Goal: Information Seeking & Learning: Learn about a topic

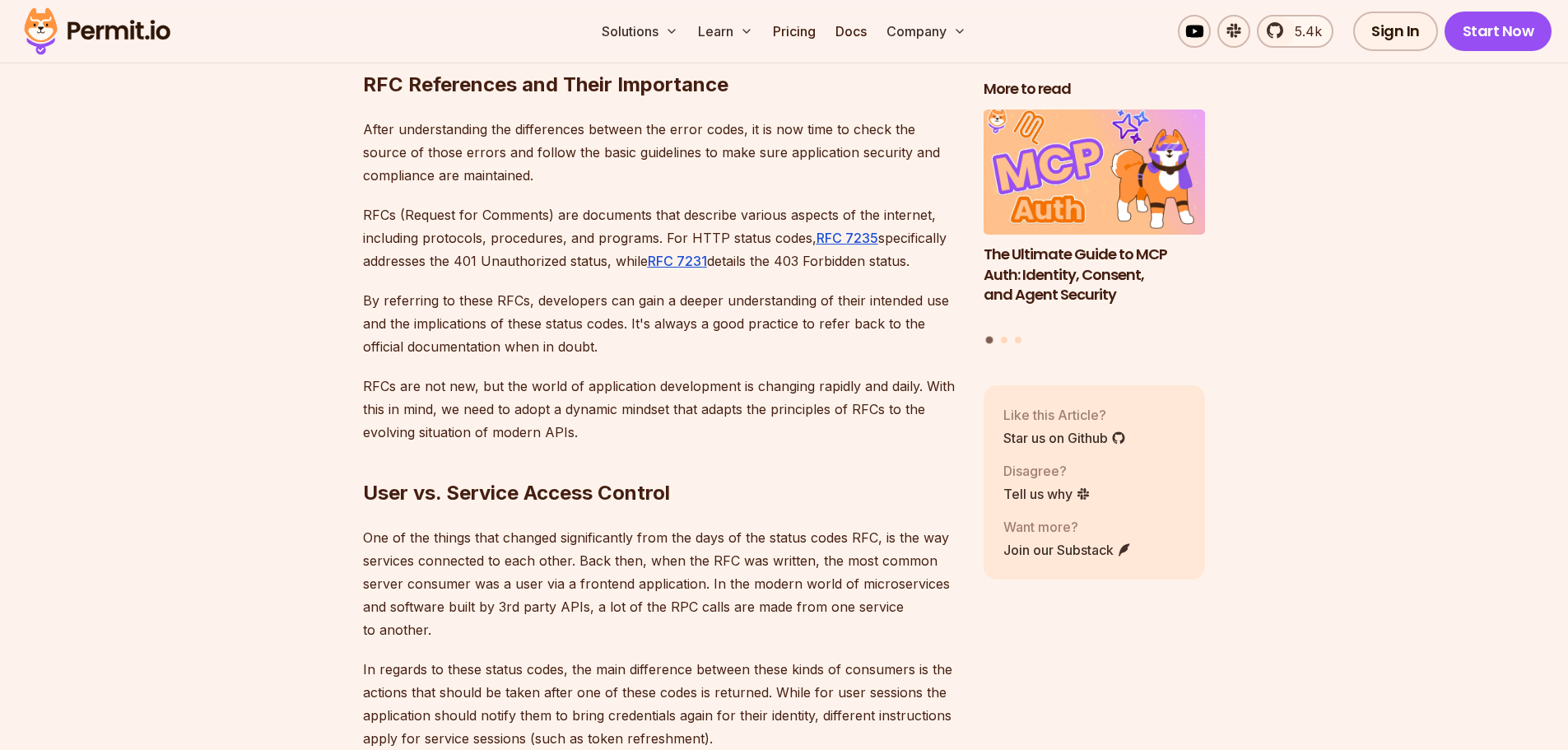
scroll to position [3868, 0]
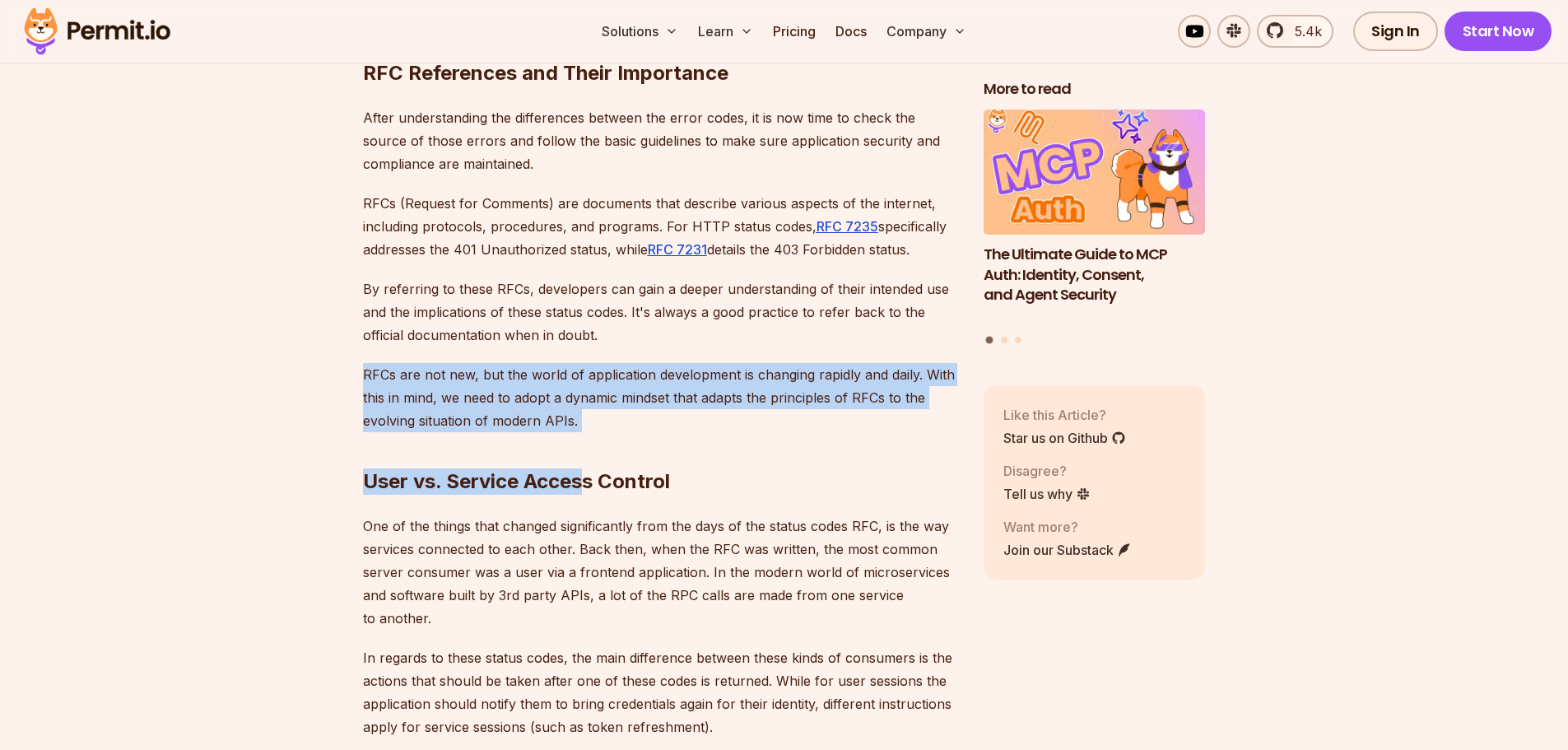
drag, startPoint x: 589, startPoint y: 379, endPoint x: 328, endPoint y: 324, distance: 266.7
click at [328, 324] on section "Table of Contents Introduction Understanding HTTP status codes is crucial when …" at bounding box center [784, 409] width 1568 height 6527
click at [499, 363] on p "RFCs are not new, but the world of application development is changing rapidly …" at bounding box center [660, 397] width 594 height 69
drag, startPoint x: 590, startPoint y: 381, endPoint x: 362, endPoint y: 302, distance: 241.3
click at [360, 302] on section "Table of Contents Introduction Understanding HTTP status codes is crucial when …" at bounding box center [784, 409] width 1568 height 6527
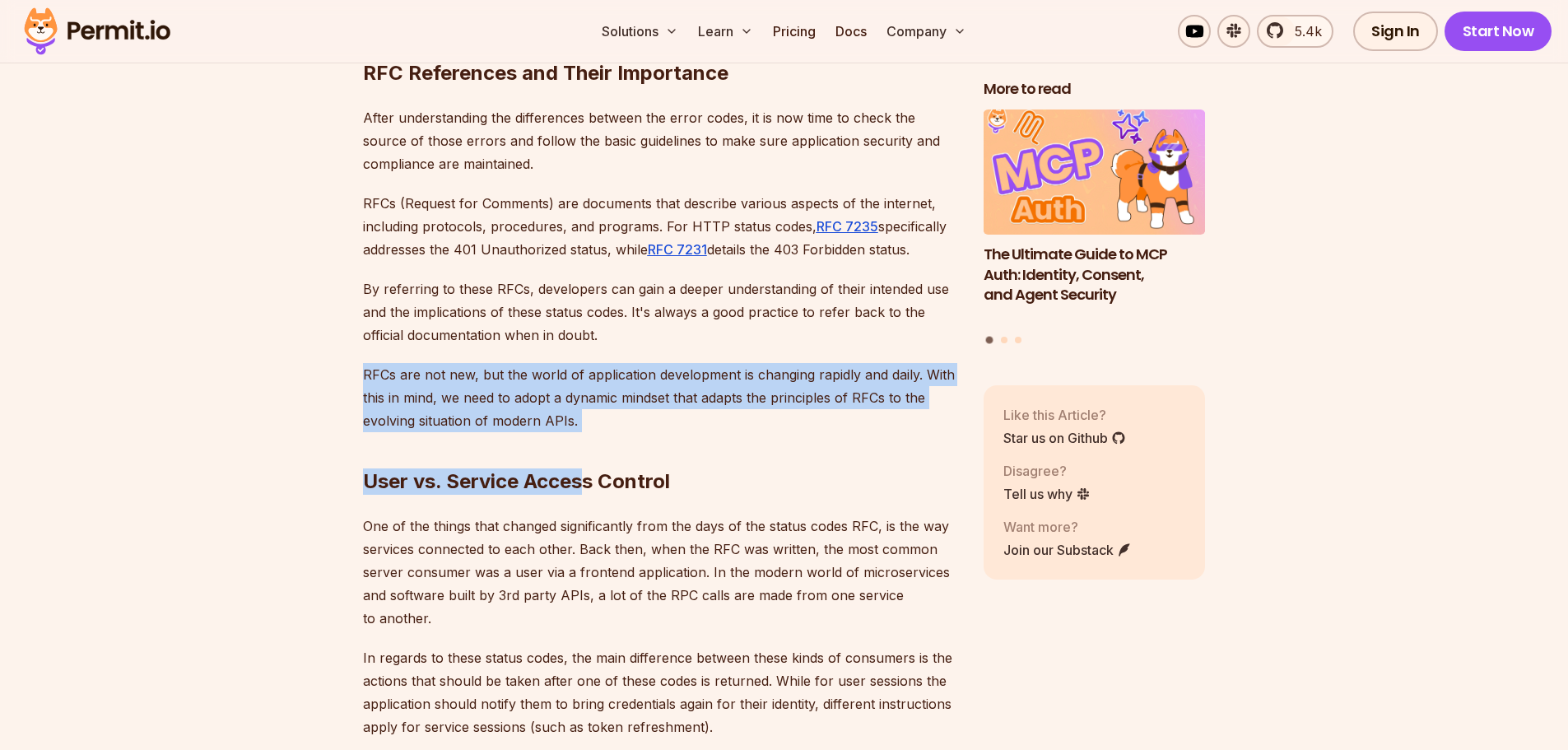
click at [396, 316] on div "Introduction Understanding HTTP status codes is crucial when developing website…" at bounding box center [660, 282] width 594 height 6102
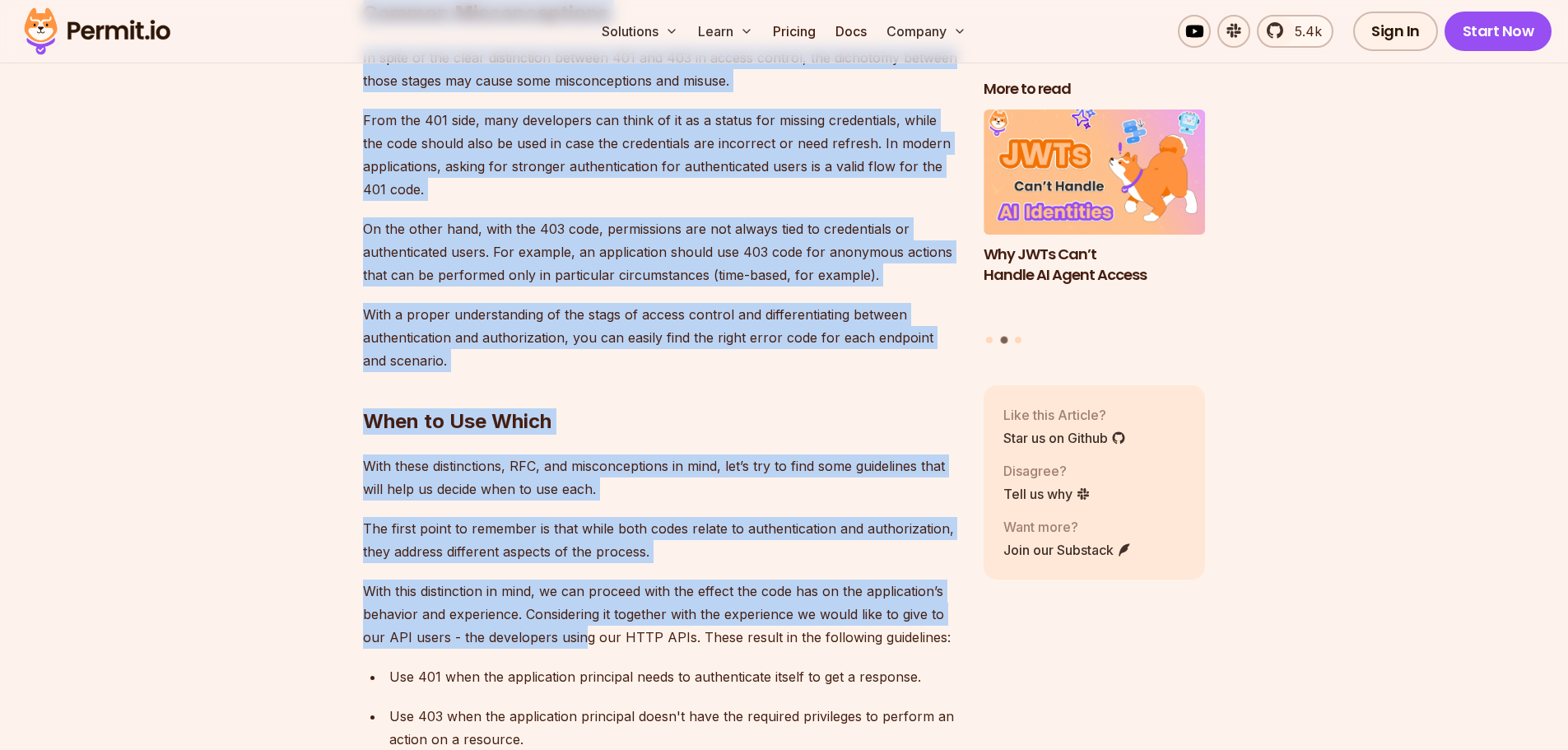
scroll to position [4937, 0]
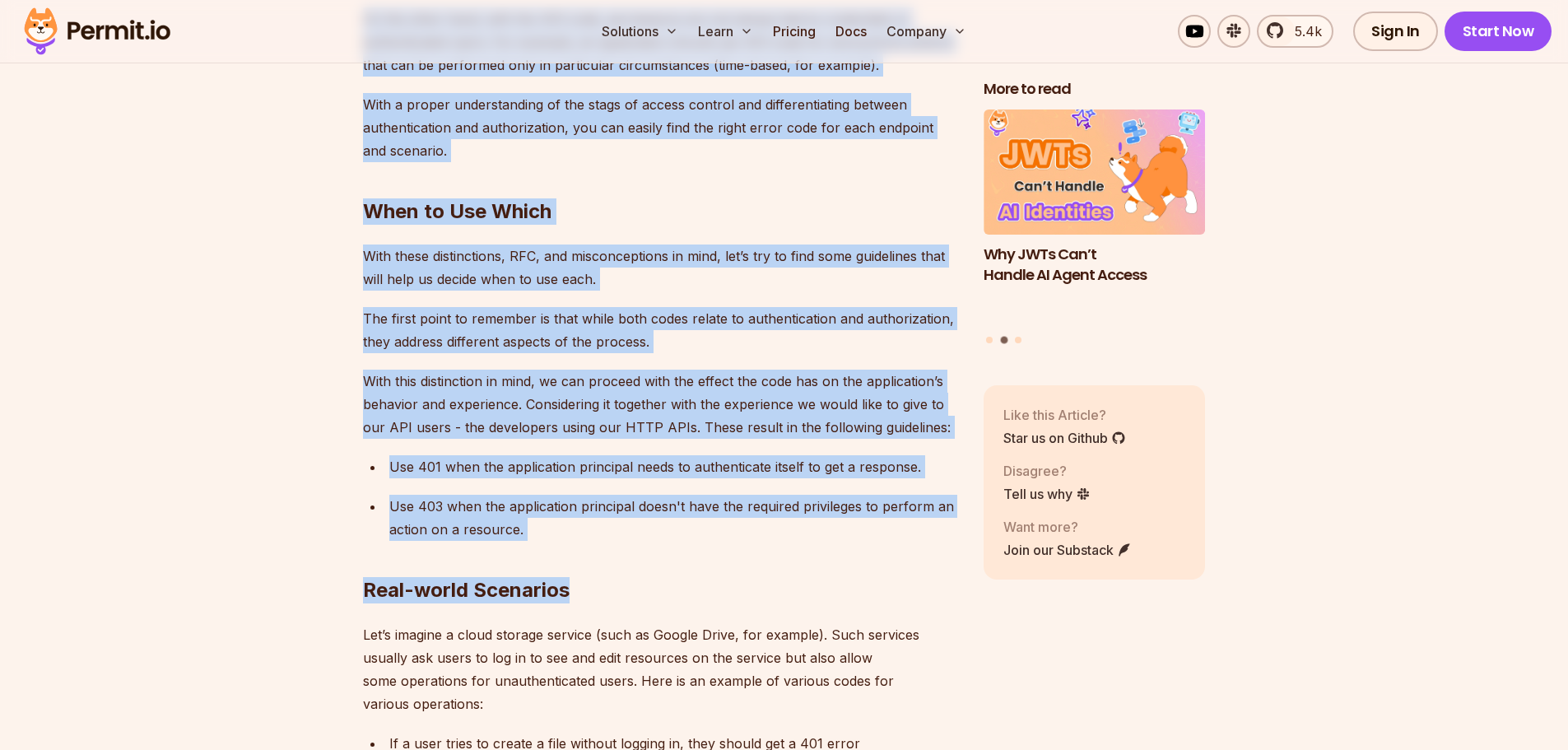
drag, startPoint x: 591, startPoint y: 376, endPoint x: 584, endPoint y: 536, distance: 160.2
click at [584, 536] on h2 "Real-world Scenarios" at bounding box center [660, 557] width 594 height 92
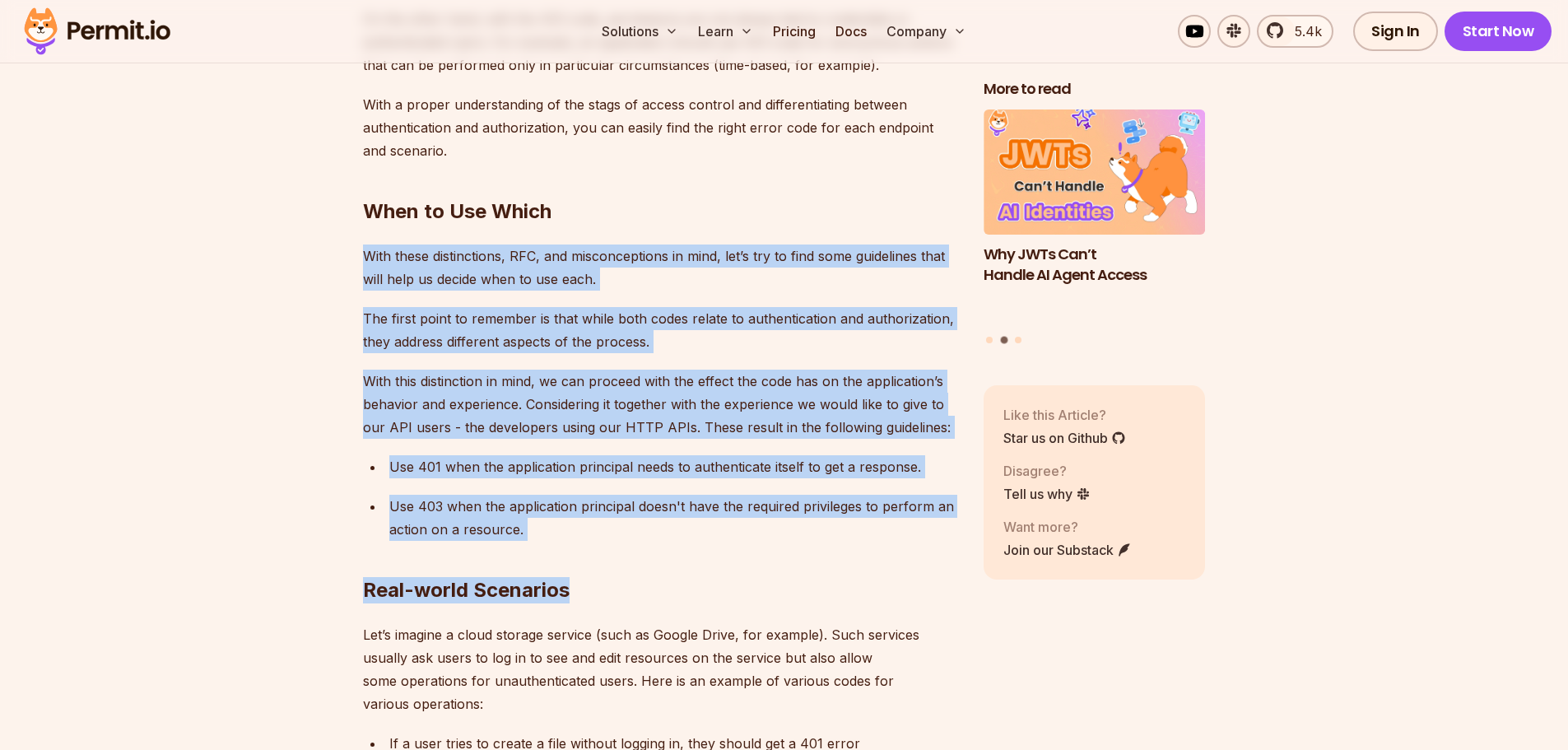
drag, startPoint x: 583, startPoint y: 548, endPoint x: 348, endPoint y: 199, distance: 420.7
click at [454, 307] on p "The first point to remember is that while both codes relate to authentication a…" at bounding box center [660, 329] width 594 height 46
drag, startPoint x: 363, startPoint y: 212, endPoint x: 518, endPoint y: 487, distance: 315.7
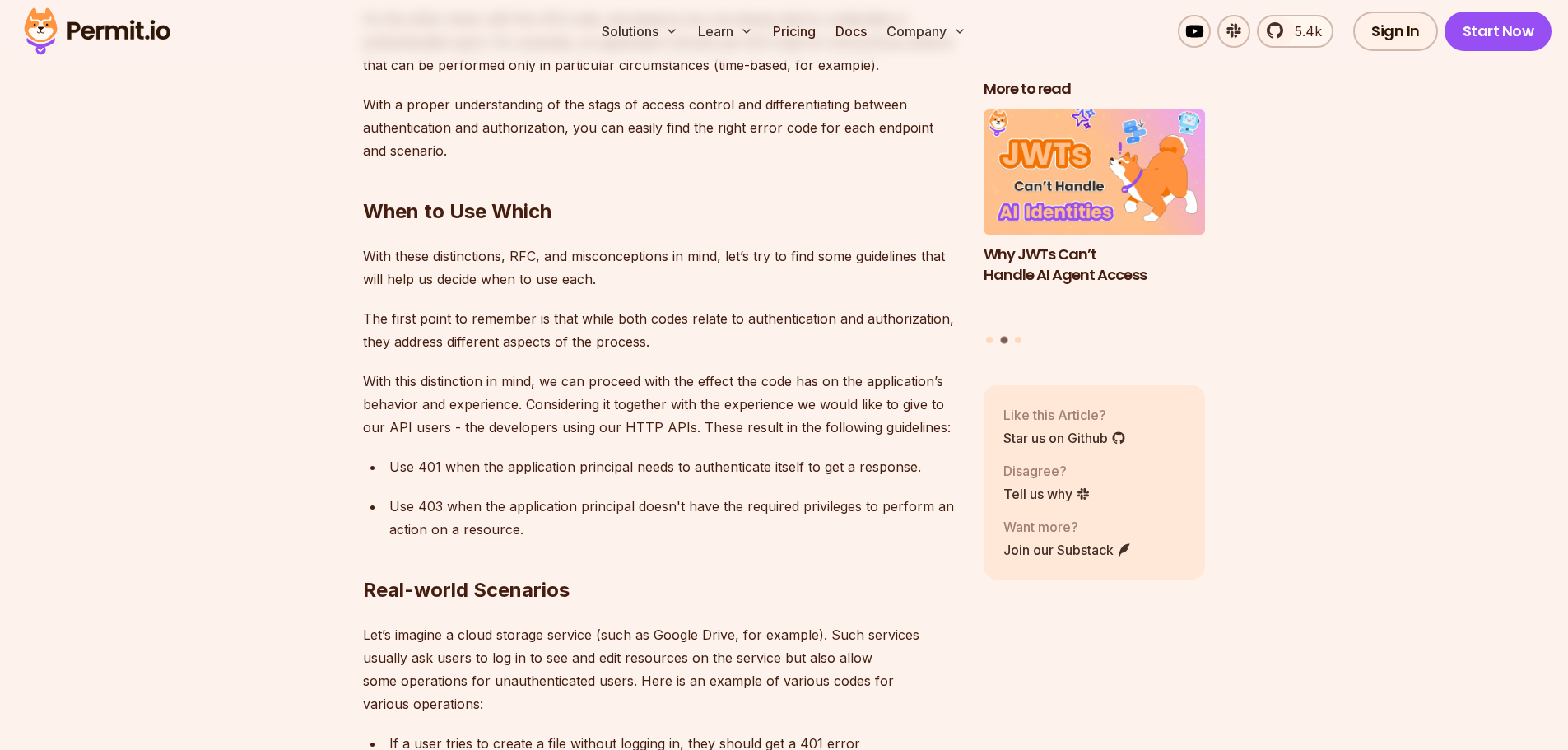
click at [549, 511] on h2 "Real-world Scenarios" at bounding box center [660, 557] width 594 height 92
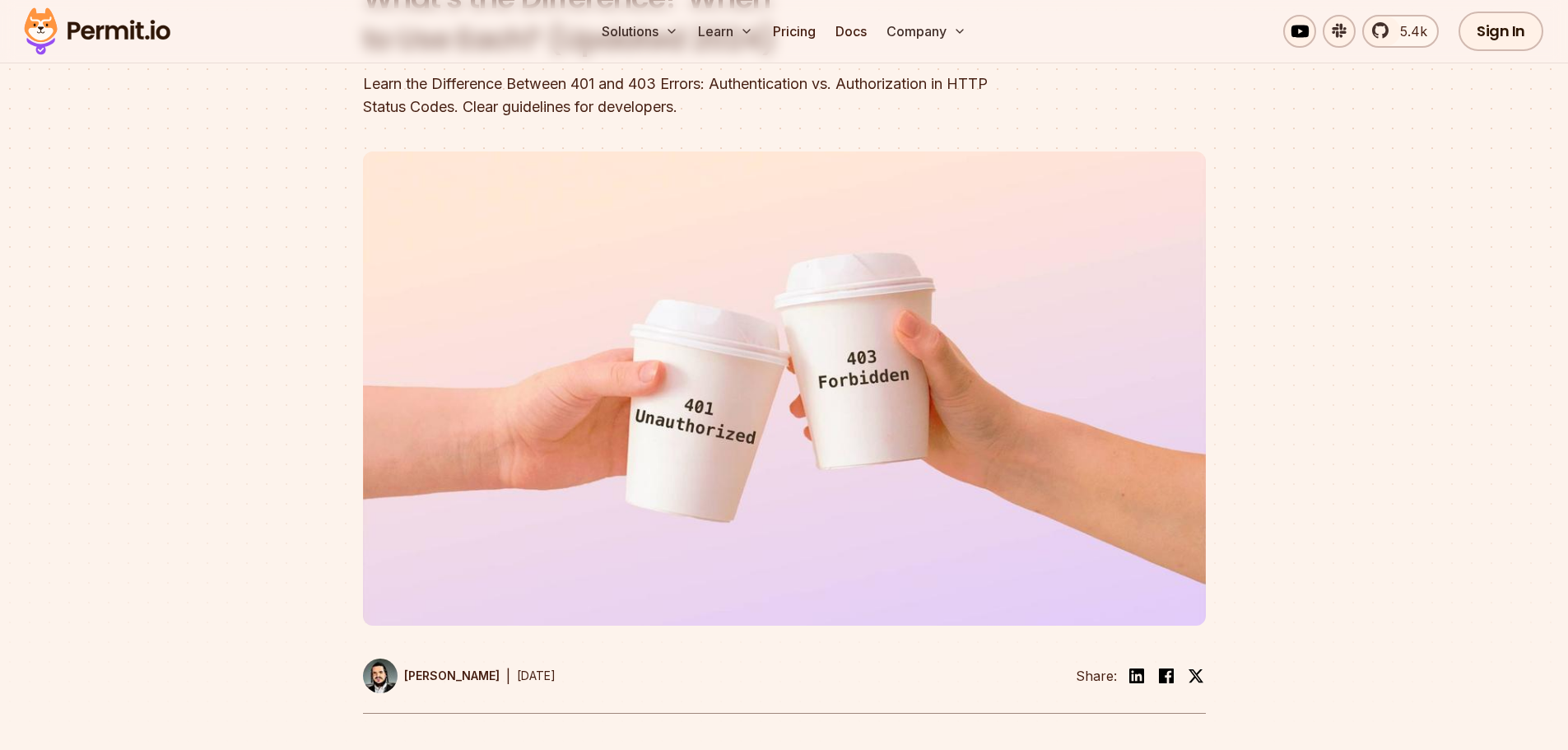
scroll to position [247, 0]
